Goal: Use online tool/utility: Utilize a website feature to perform a specific function

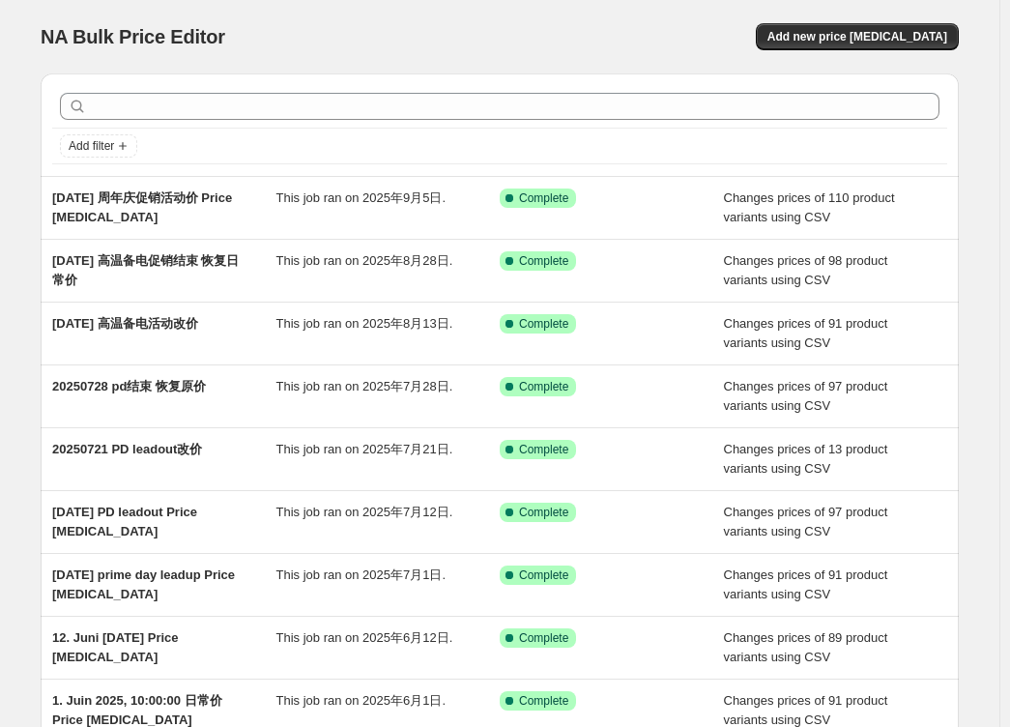
click at [29, 324] on div "Add filter [DATE] 周年庆促销活动价 Price [MEDICAL_DATA] This job ran on [DATE]. Success…" at bounding box center [492, 468] width 934 height 820
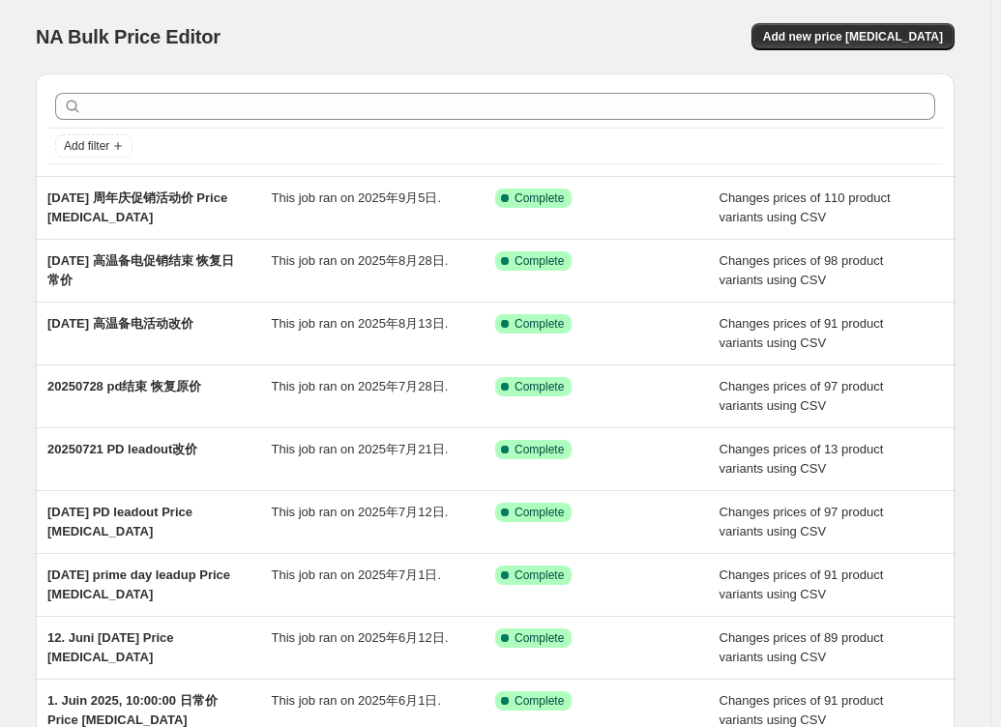
click at [453, 17] on div "NA Bulk Price Editor. This page is ready NA Bulk Price Editor Add new price [ME…" at bounding box center [495, 36] width 919 height 73
drag, startPoint x: 410, startPoint y: 20, endPoint x: 419, endPoint y: 35, distance: 16.9
click at [410, 19] on div "NA Bulk Price Editor. This page is ready NA Bulk Price Editor Add new price [ME…" at bounding box center [495, 36] width 919 height 73
click at [387, 26] on div "NA Bulk Price Editor" at bounding box center [257, 36] width 442 height 27
click at [338, 28] on div "NA Bulk Price Editor" at bounding box center [257, 36] width 442 height 27
